Goal: Information Seeking & Learning: Check status

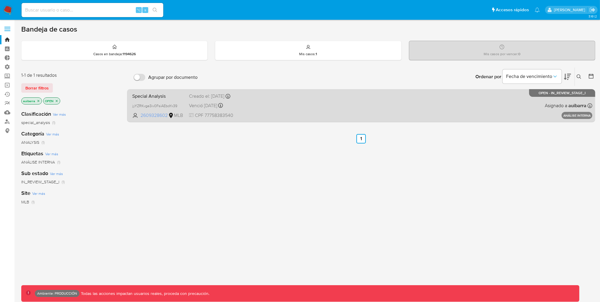
click at [155, 116] on span "2609328602" at bounding box center [154, 115] width 27 height 6
click at [0, 0] on div "Pausado Ver notificaciones ⌥ s Accesos rápidos Presiona las siguientes teclas p…" at bounding box center [300, 180] width 600 height 360
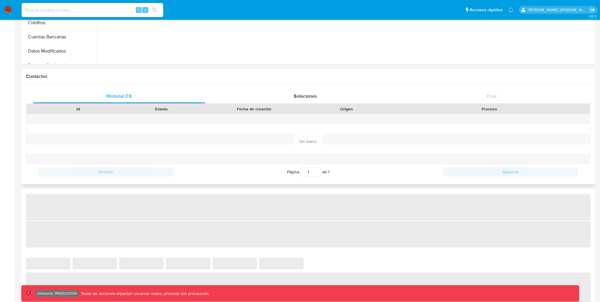
select select "10"
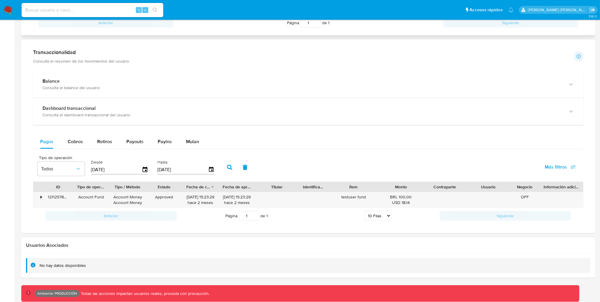
scroll to position [281, 0]
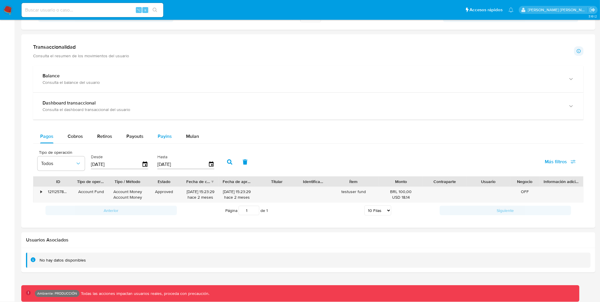
click at [159, 138] on span "Payins" at bounding box center [165, 136] width 14 height 7
select select "10"
